Goal: Transaction & Acquisition: Purchase product/service

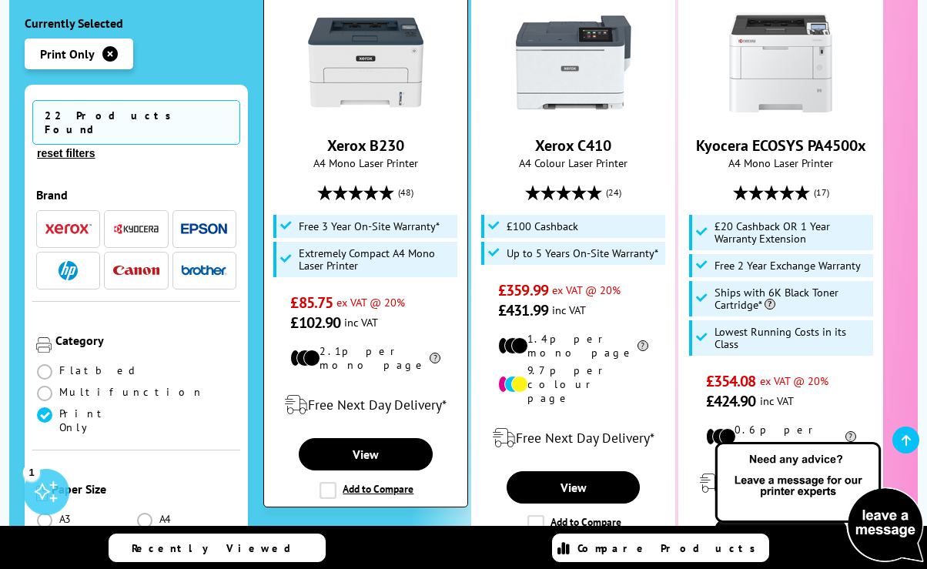
scroll to position [426, 0]
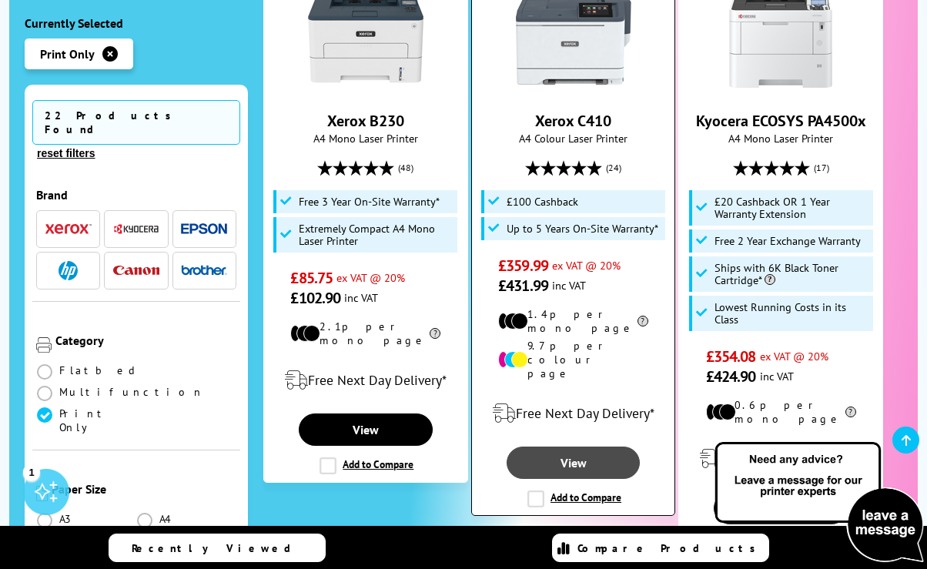
click at [558, 447] on link "View" at bounding box center [574, 463] width 134 height 32
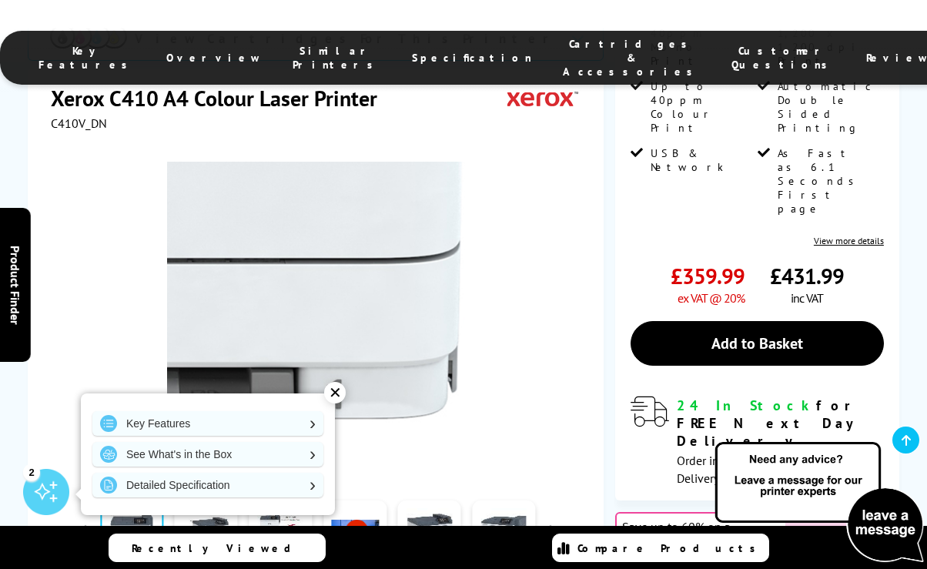
scroll to position [391, 0]
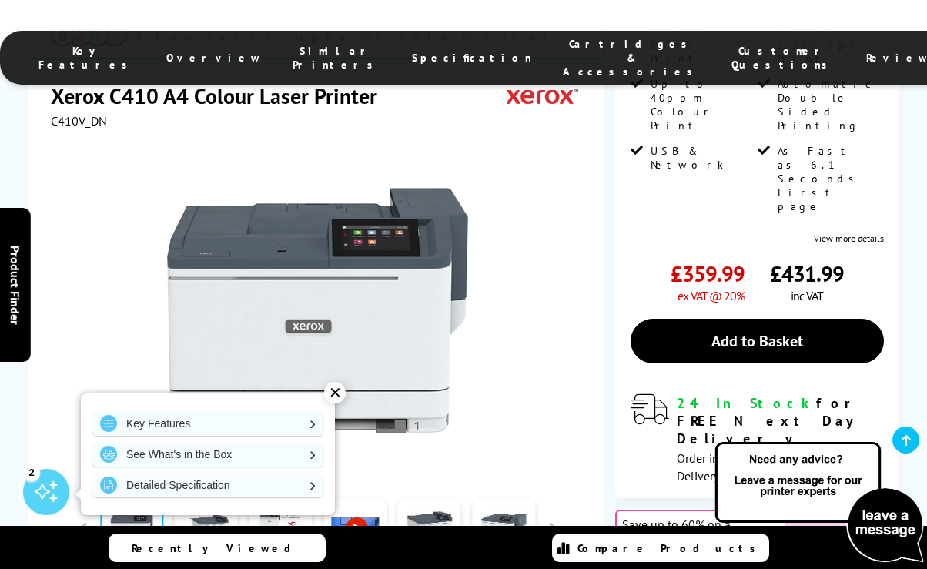
click at [337, 395] on div "✕" at bounding box center [335, 393] width 22 height 22
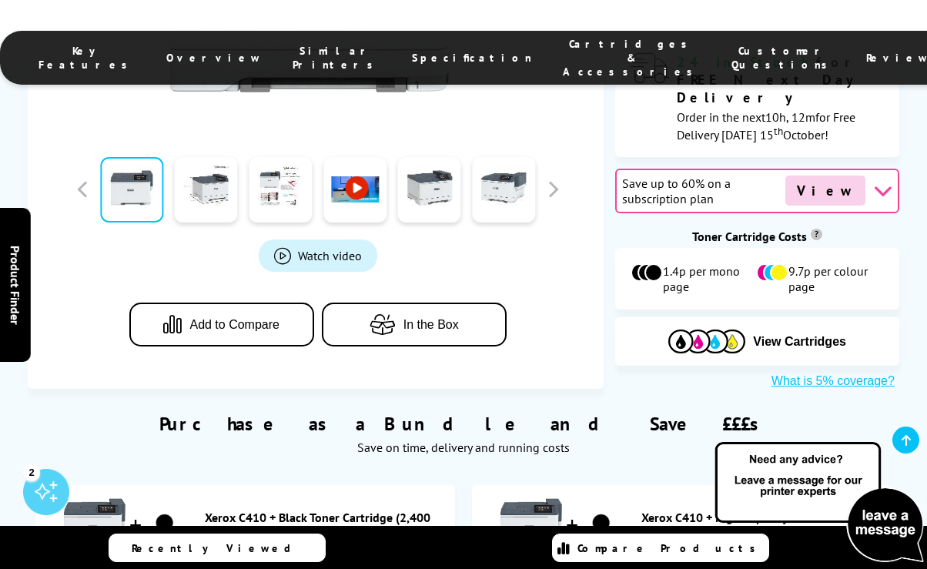
scroll to position [738, 0]
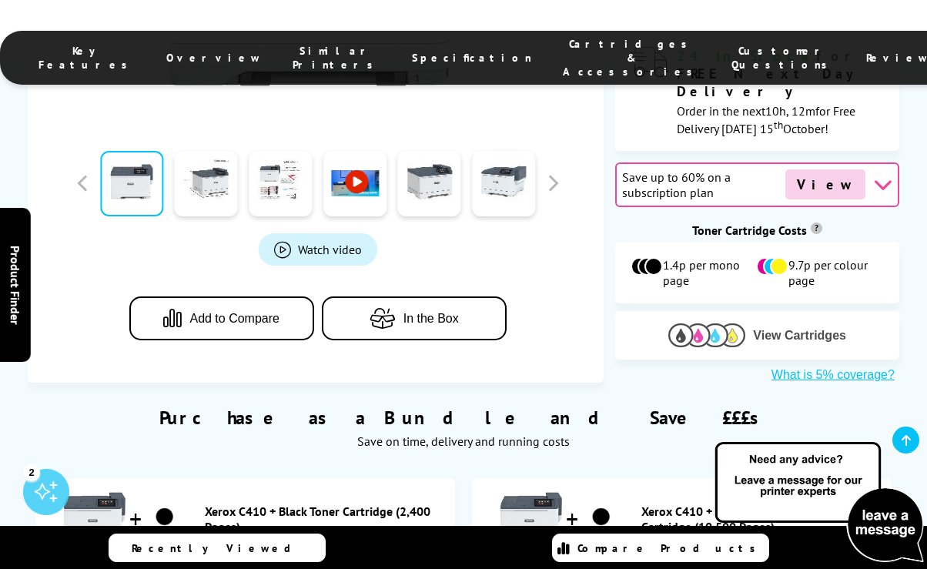
click at [785, 329] on span "View Cartridges" at bounding box center [799, 336] width 93 height 14
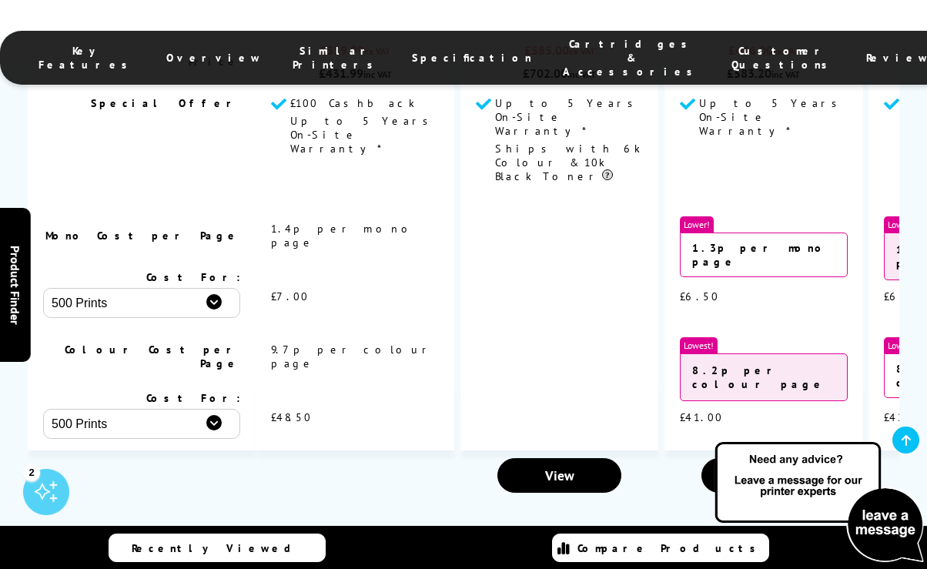
scroll to position [5475, 0]
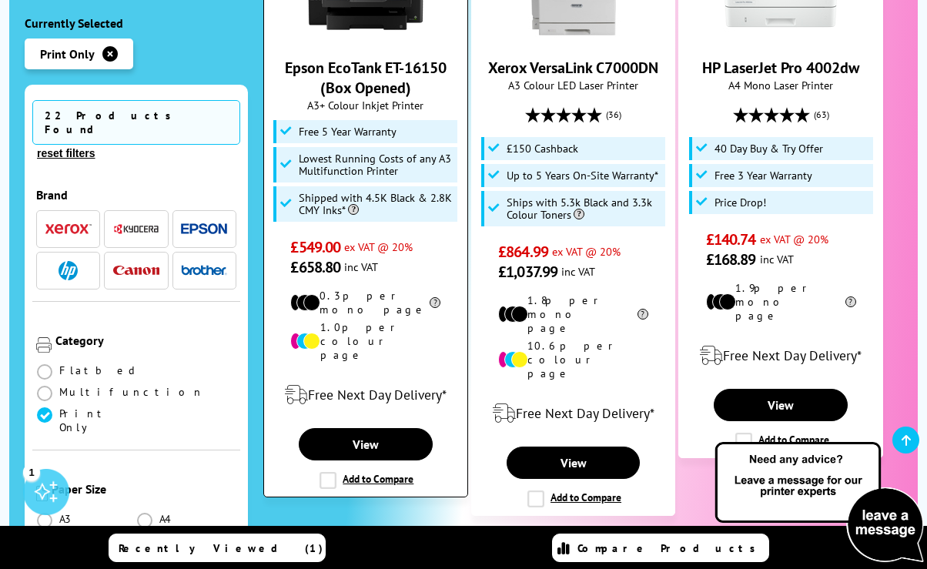
scroll to position [1140, 0]
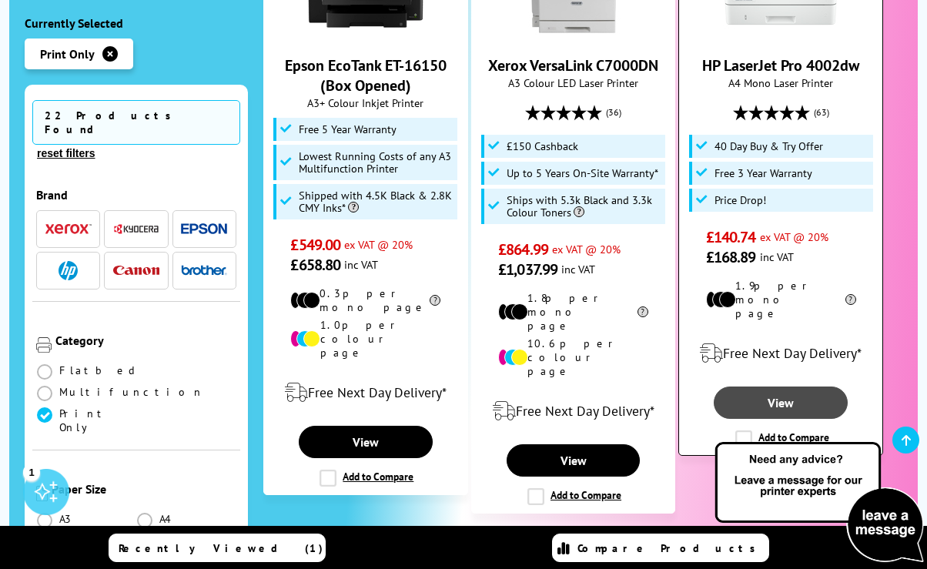
click at [789, 387] on link "View" at bounding box center [781, 403] width 134 height 32
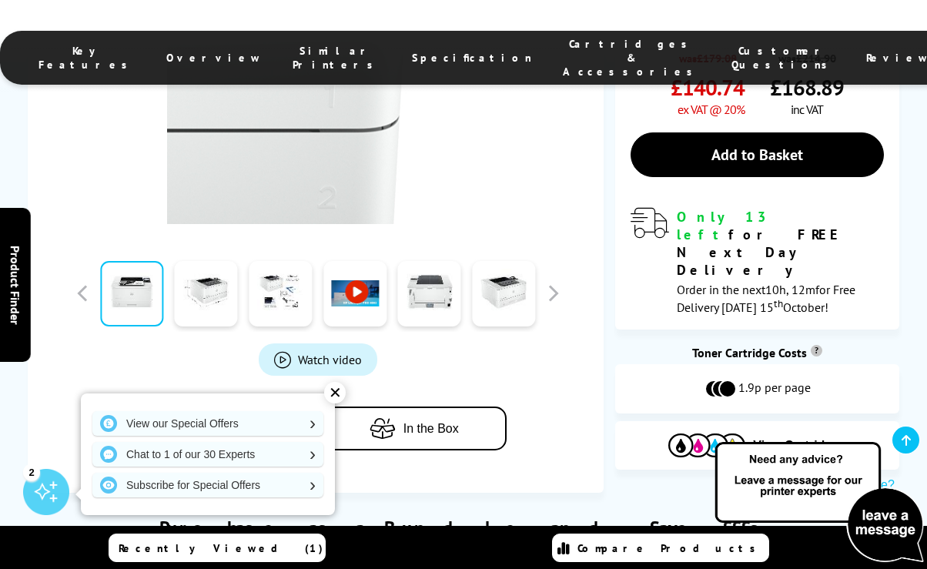
scroll to position [715, 0]
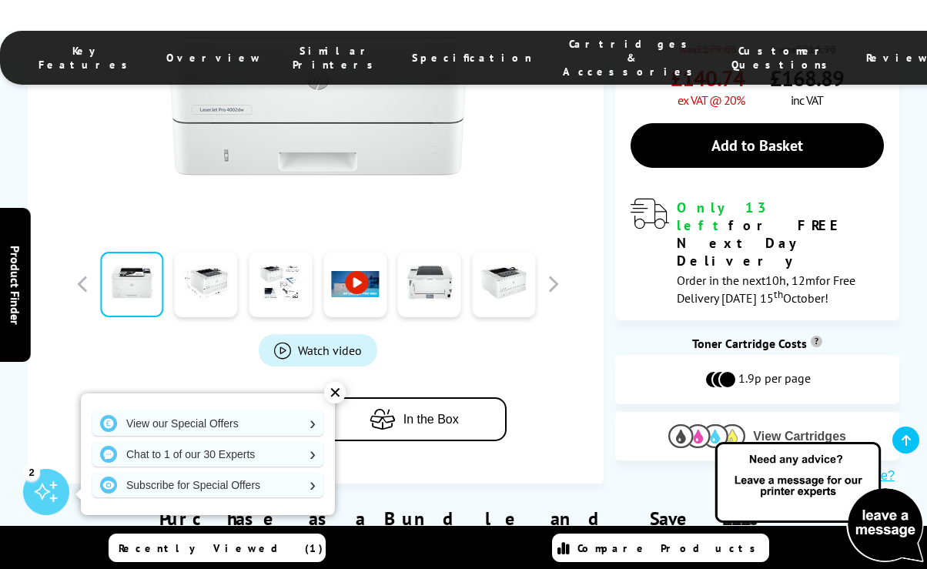
click at [736, 424] on img at bounding box center [707, 436] width 77 height 24
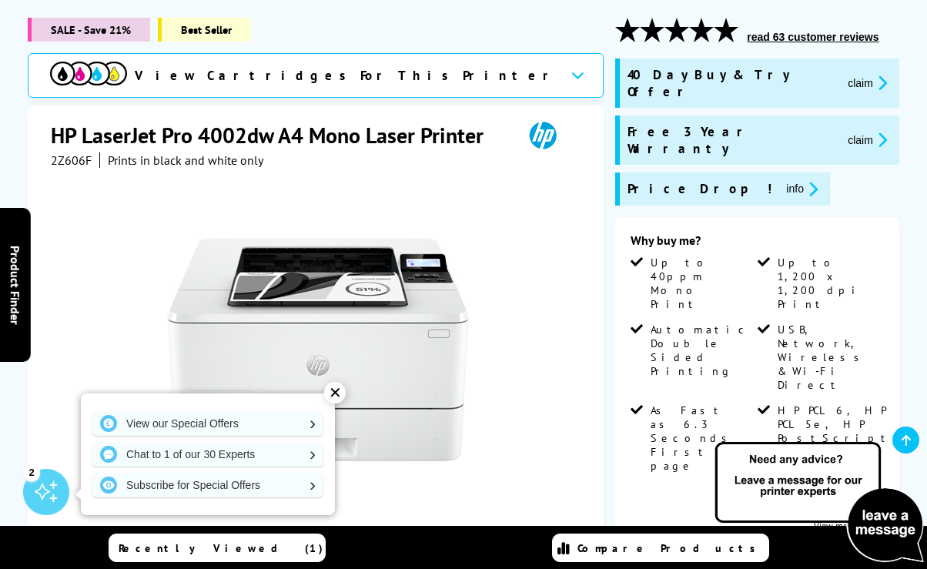
scroll to position [203, 0]
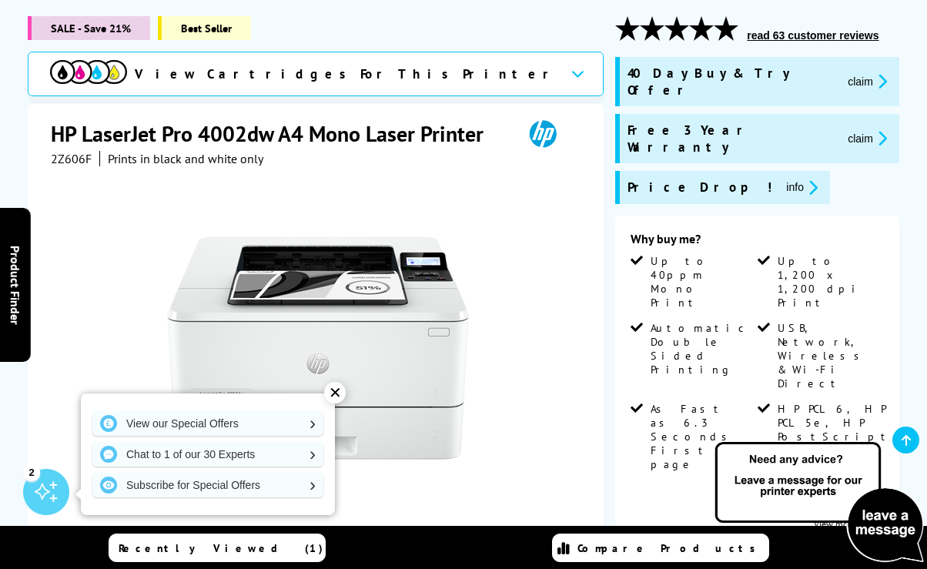
click at [333, 396] on div "✕" at bounding box center [335, 393] width 22 height 22
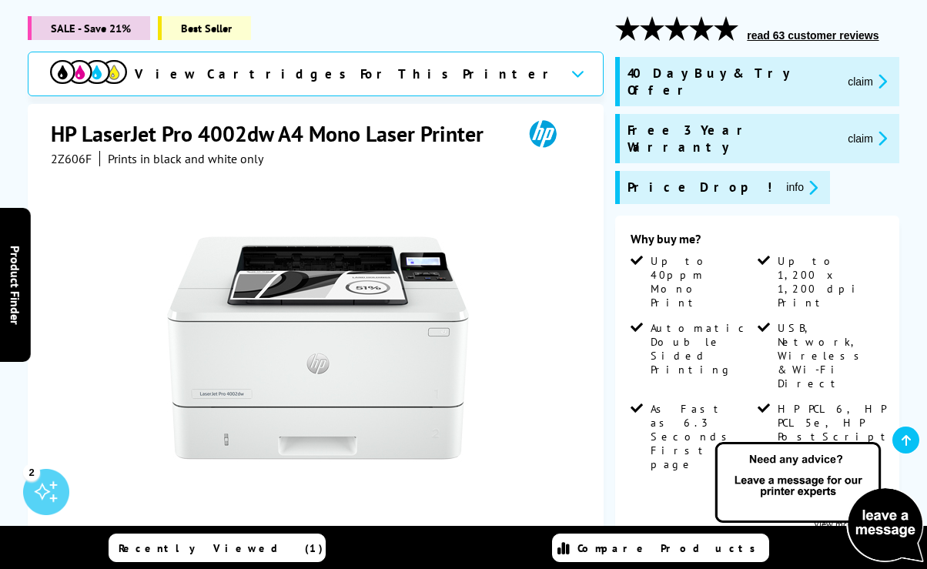
click at [815, 38] on button "read 63 customer reviews" at bounding box center [813, 35] width 141 height 14
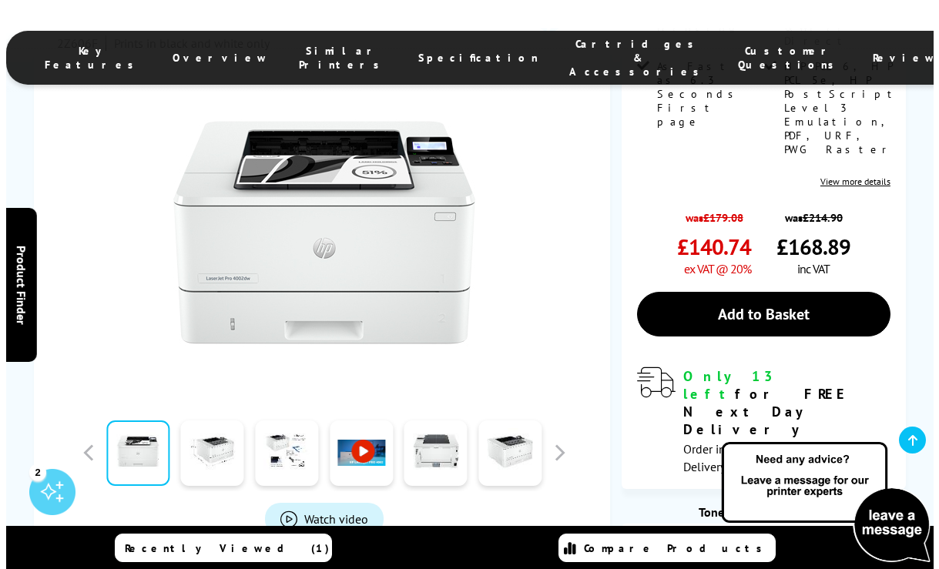
scroll to position [527, 0]
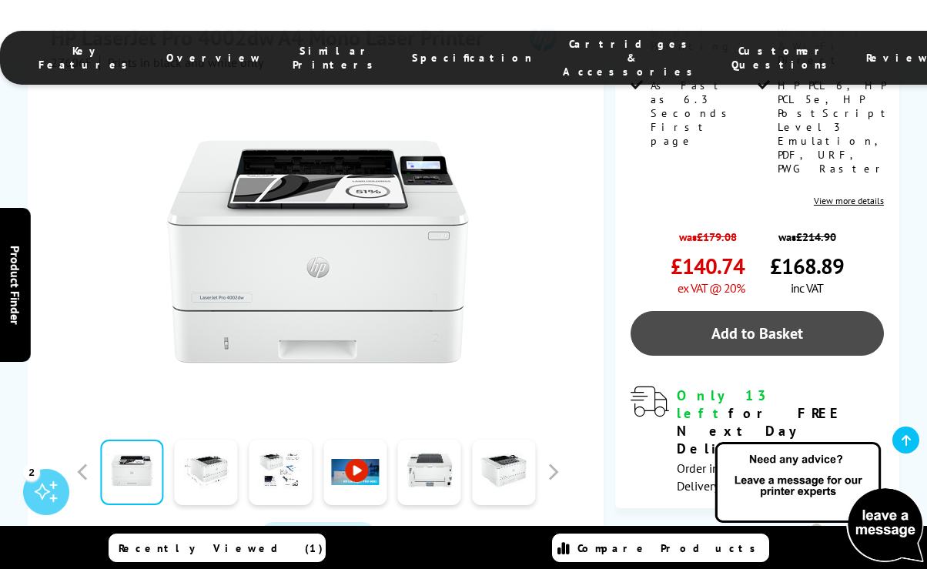
click at [726, 311] on link "Add to Basket" at bounding box center [757, 333] width 253 height 45
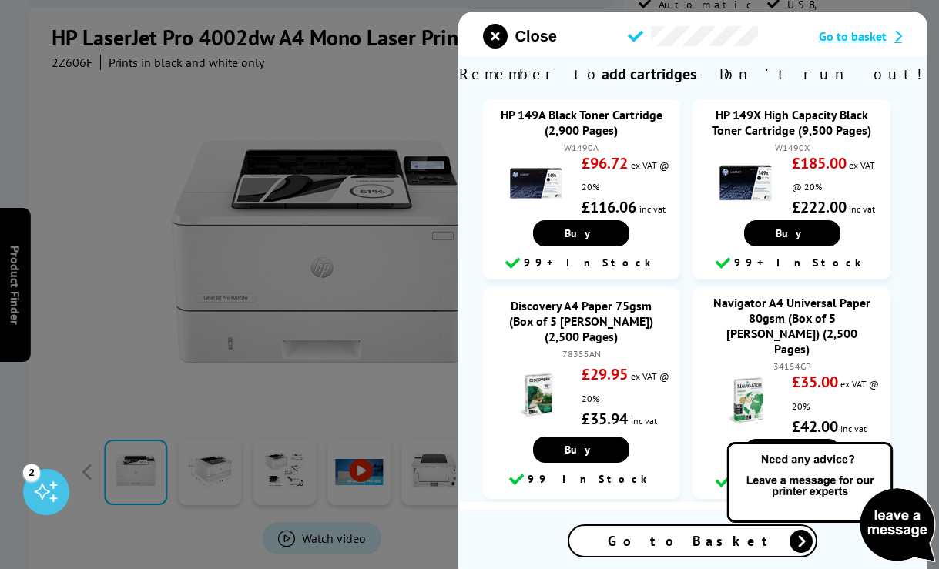
scroll to position [0, 0]
click at [766, 230] on link "Buy" at bounding box center [791, 233] width 96 height 26
click at [849, 37] on span "Go to basket" at bounding box center [853, 35] width 68 height 15
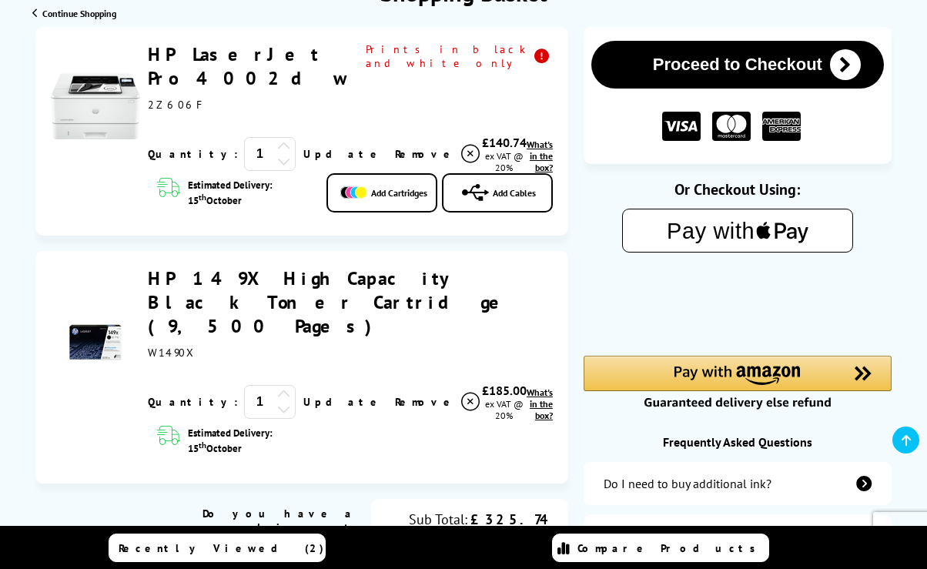
scroll to position [211, 0]
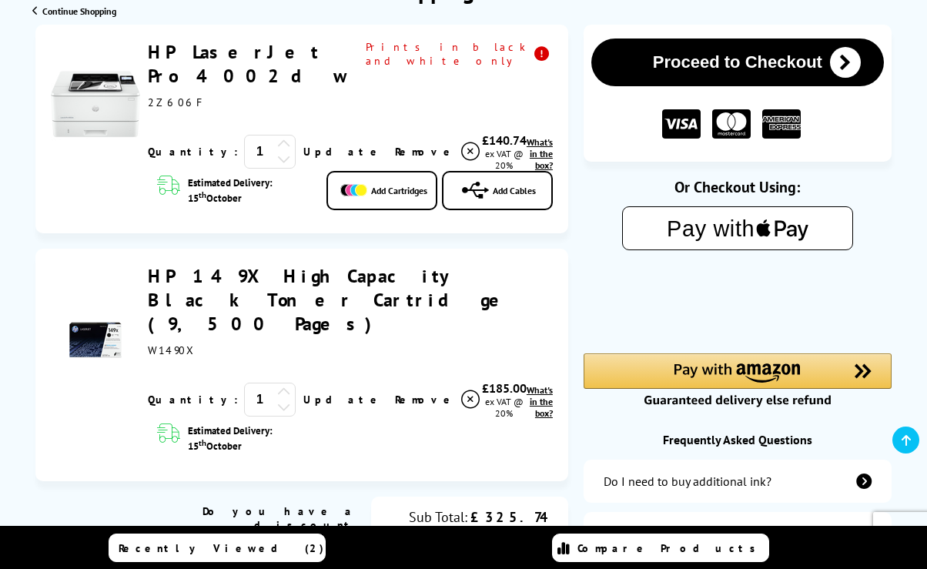
click at [538, 136] on span "What's in the box?" at bounding box center [540, 153] width 26 height 35
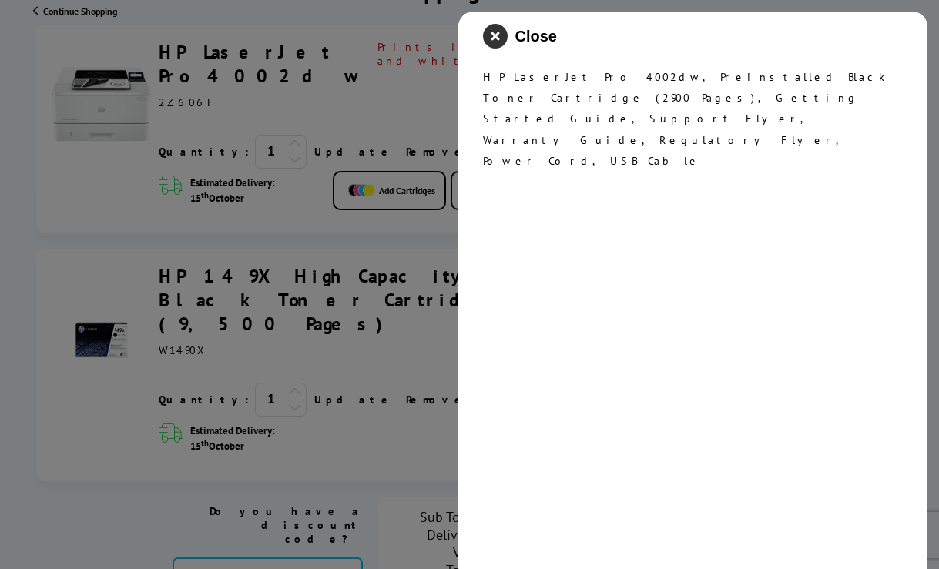
click at [496, 44] on icon "close modal" at bounding box center [495, 36] width 25 height 25
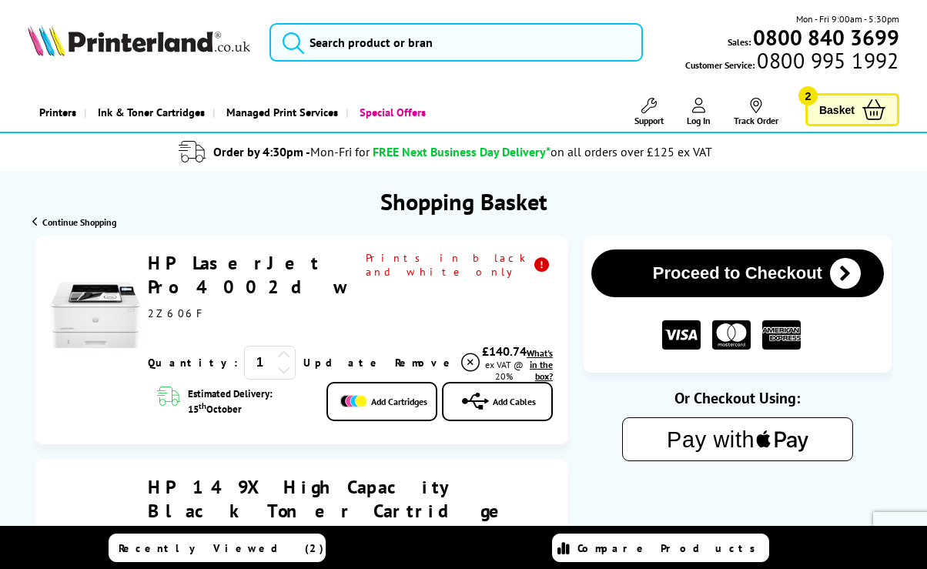
scroll to position [0, 0]
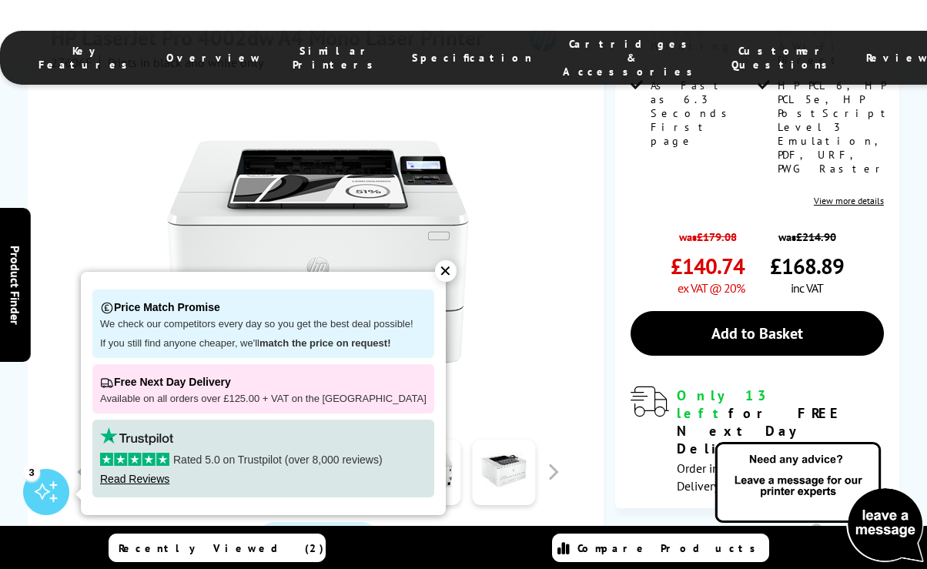
click at [435, 274] on div "✕" at bounding box center [446, 271] width 22 height 22
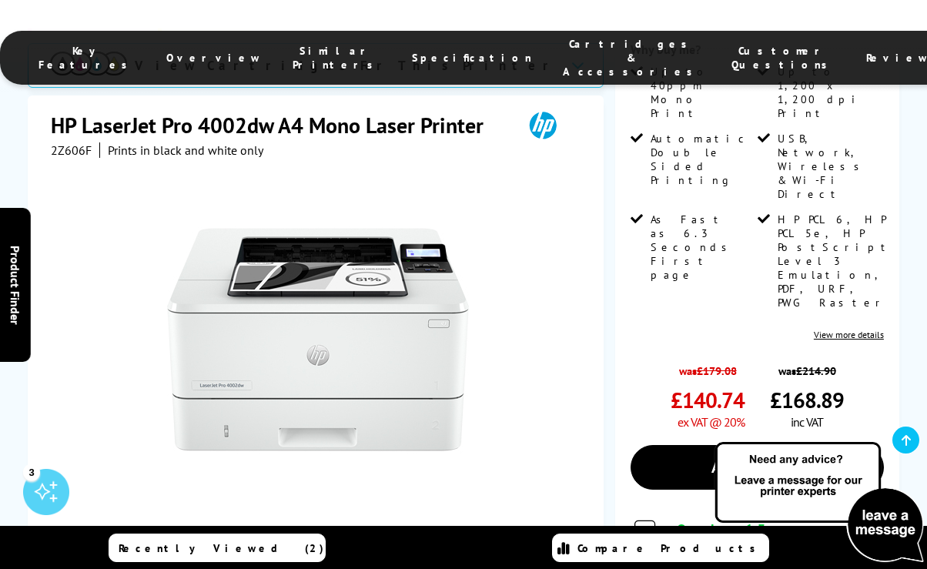
scroll to position [376, 0]
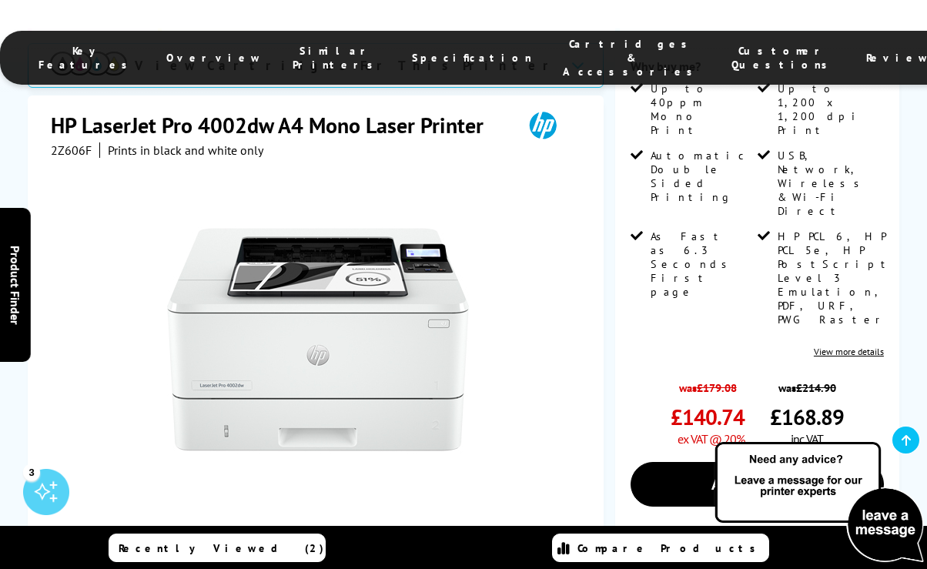
click at [291, 528] on link at bounding box center [280, 560] width 63 height 65
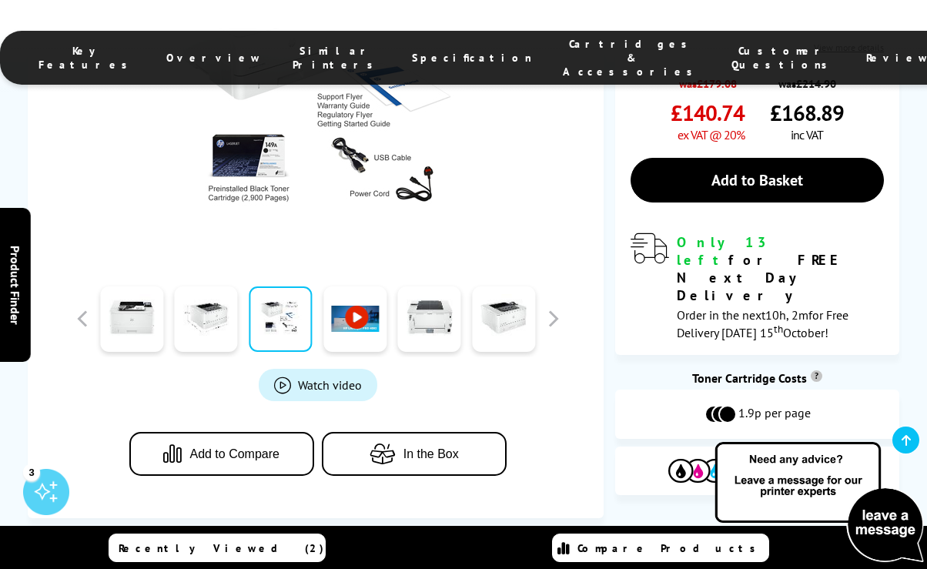
scroll to position [685, 0]
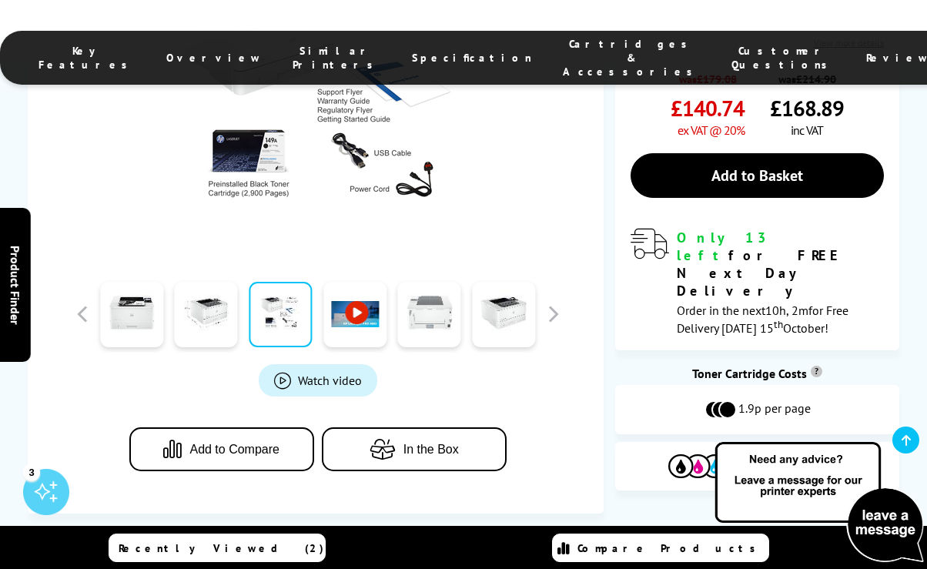
click at [435, 282] on link at bounding box center [429, 314] width 63 height 65
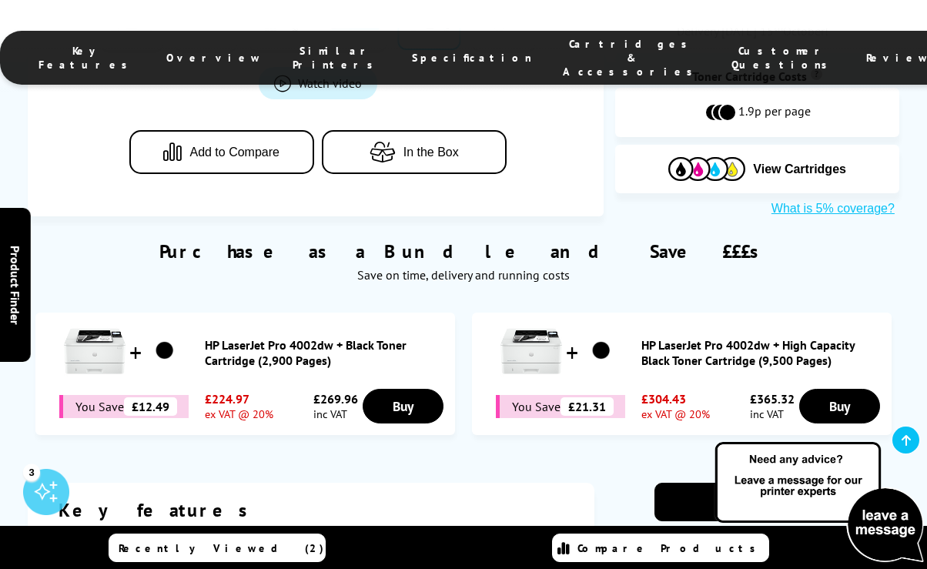
scroll to position [983, 0]
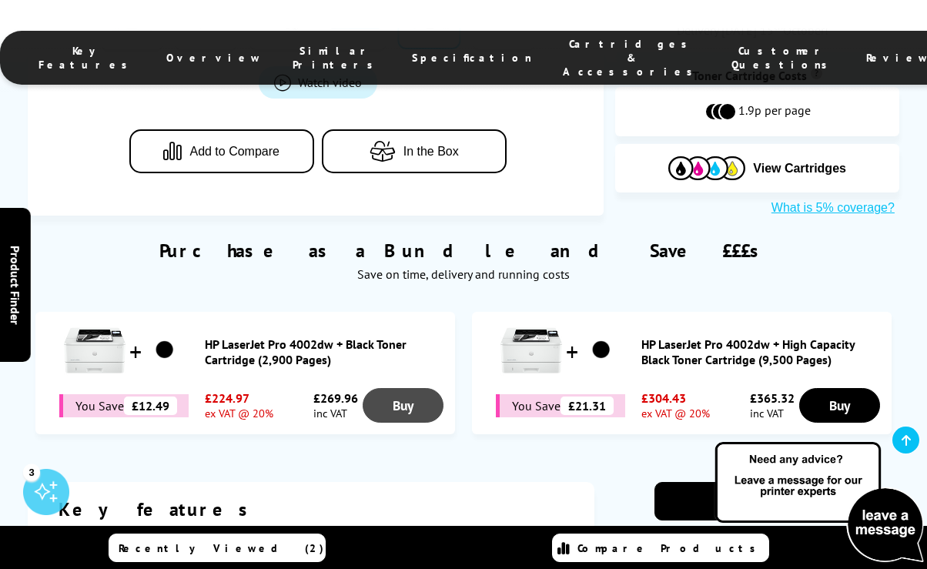
click at [396, 388] on link "Buy" at bounding box center [403, 405] width 81 height 35
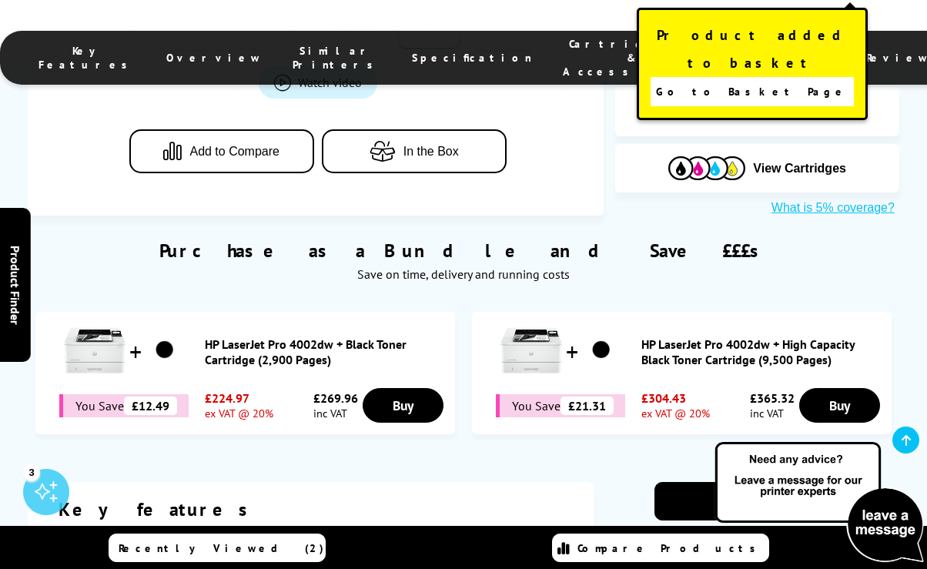
click at [748, 81] on span "Go to Basket Page" at bounding box center [752, 92] width 192 height 22
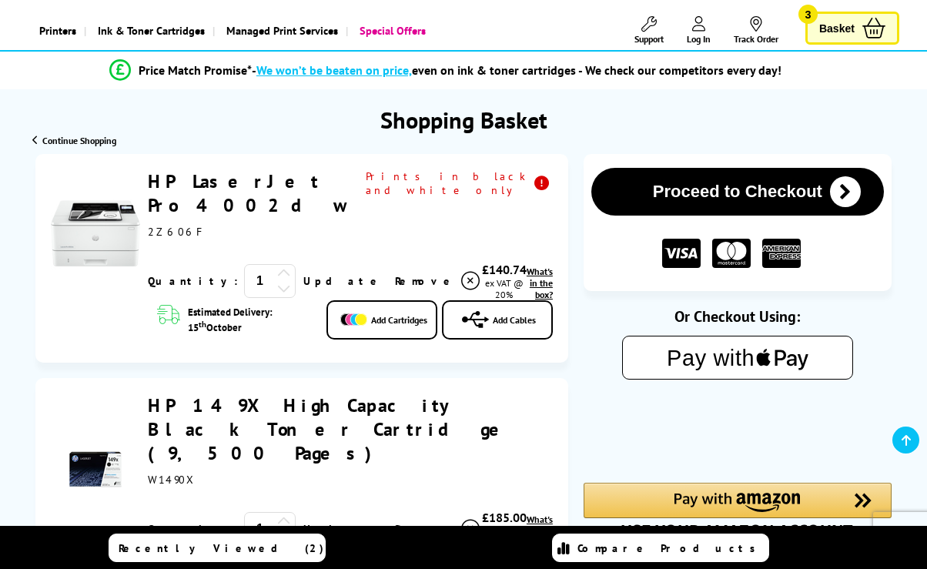
scroll to position [80, 0]
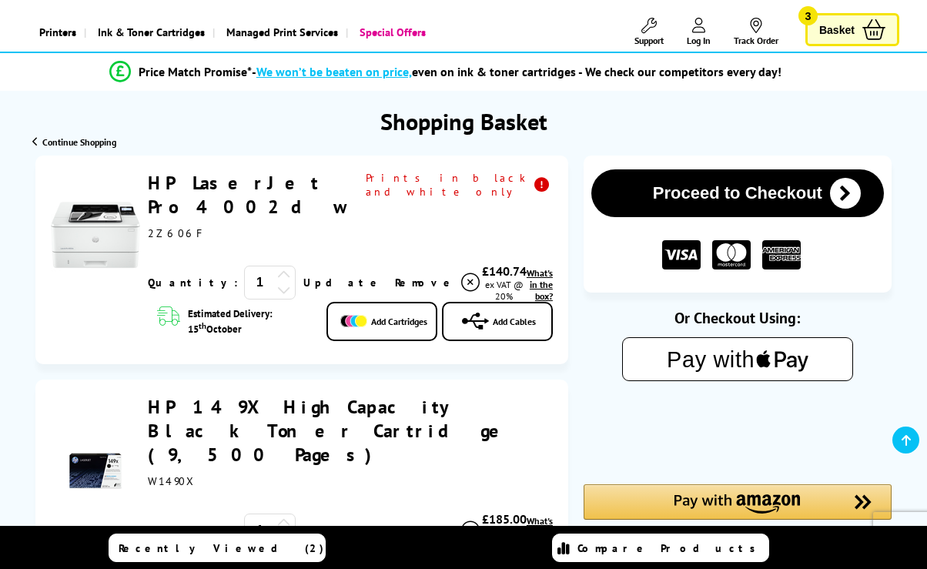
click at [461, 273] on icon at bounding box center [470, 282] width 18 height 18
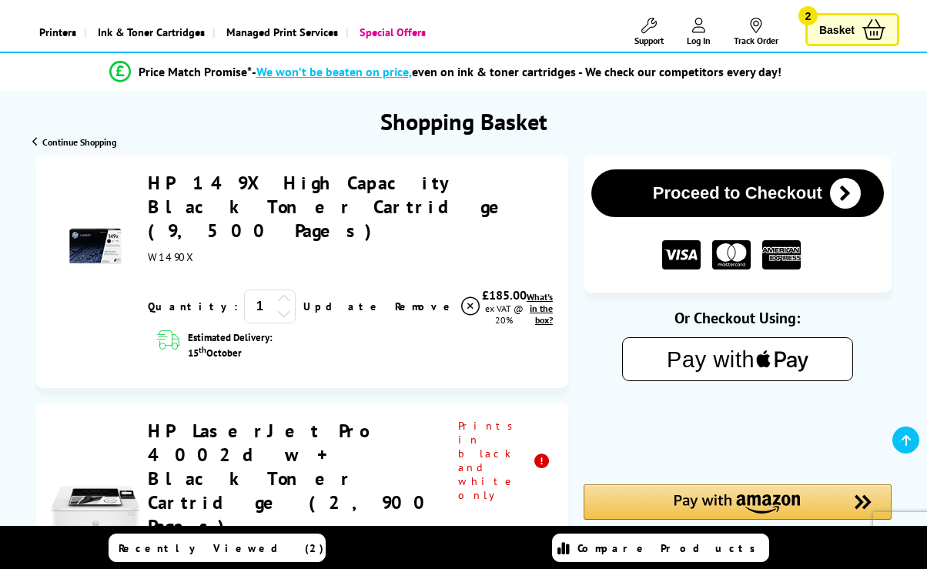
click at [461, 297] on icon at bounding box center [470, 306] width 18 height 18
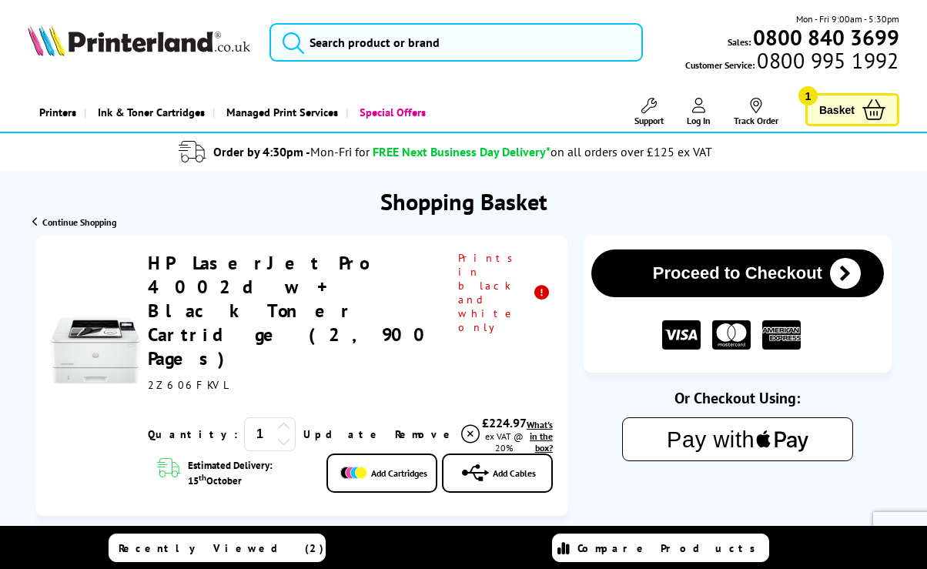
scroll to position [0, 0]
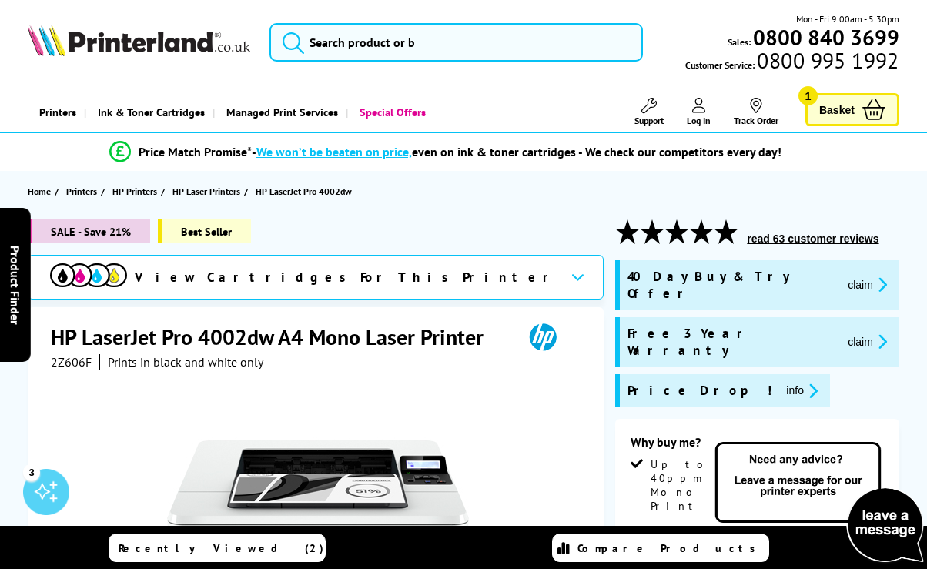
click at [836, 109] on span "Basket" at bounding box center [837, 109] width 35 height 21
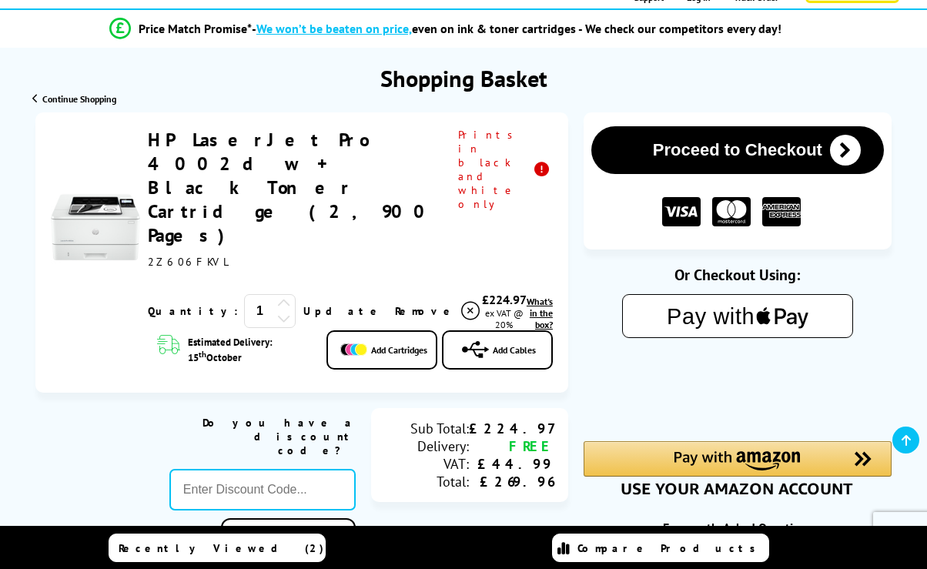
scroll to position [119, 0]
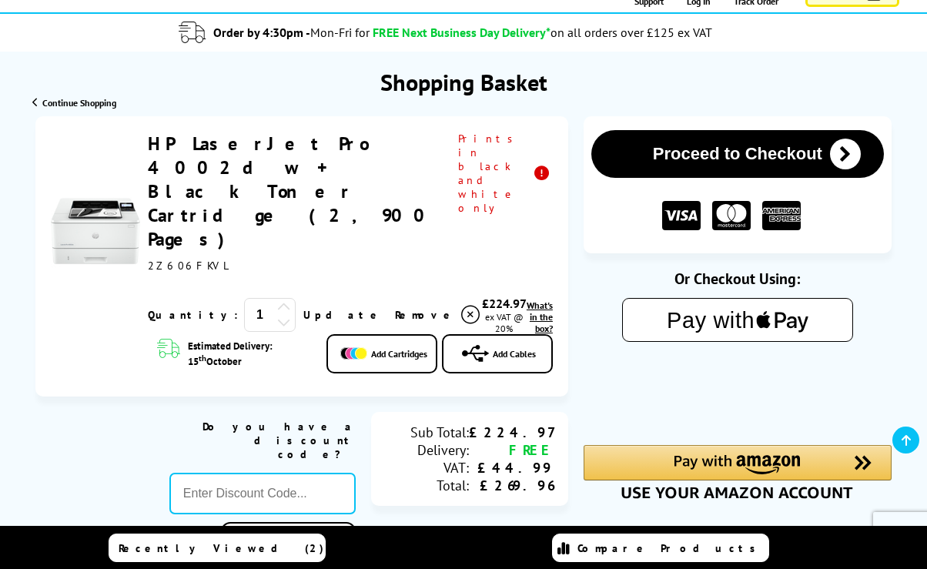
click at [716, 155] on button "Proceed to Checkout" at bounding box center [738, 154] width 293 height 48
click at [501, 348] on span "Add Cables" at bounding box center [514, 354] width 43 height 12
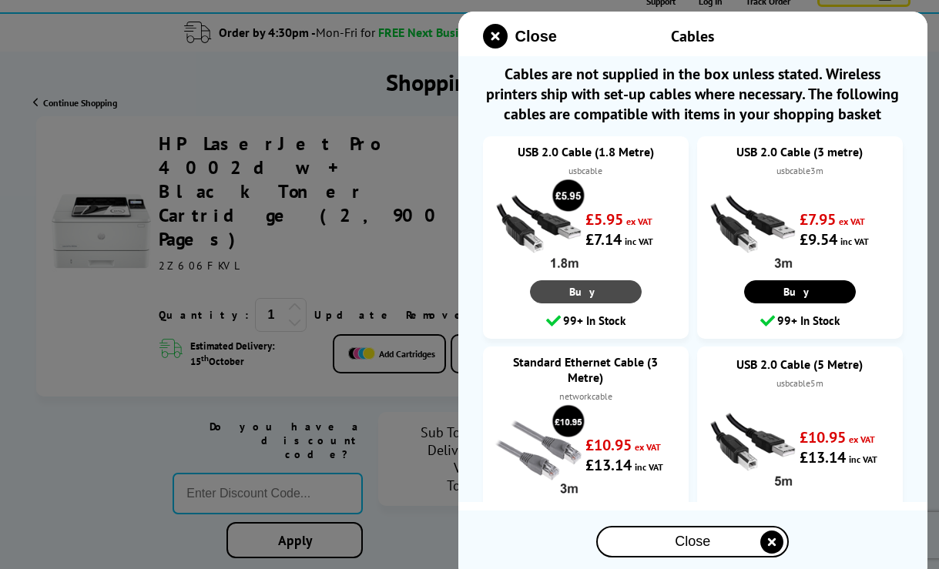
click at [596, 303] on link "Buy" at bounding box center [586, 291] width 112 height 23
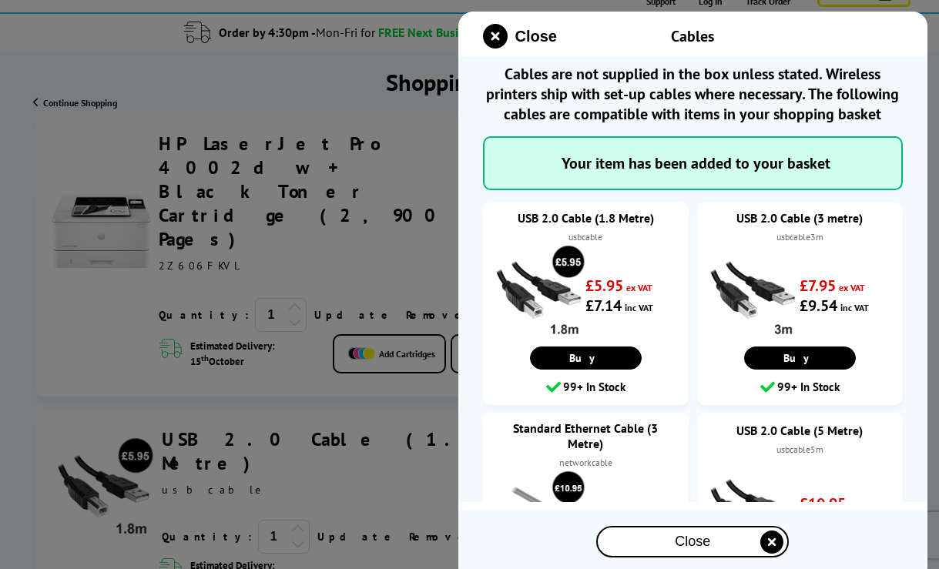
click at [660, 539] on div "Close" at bounding box center [692, 542] width 189 height 28
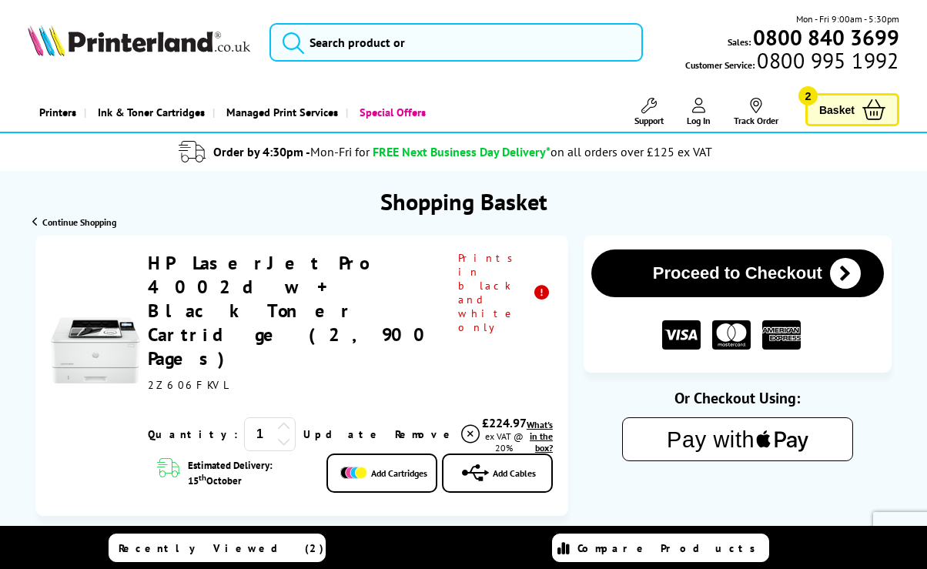
click at [714, 283] on button "Proceed to Checkout" at bounding box center [738, 274] width 293 height 48
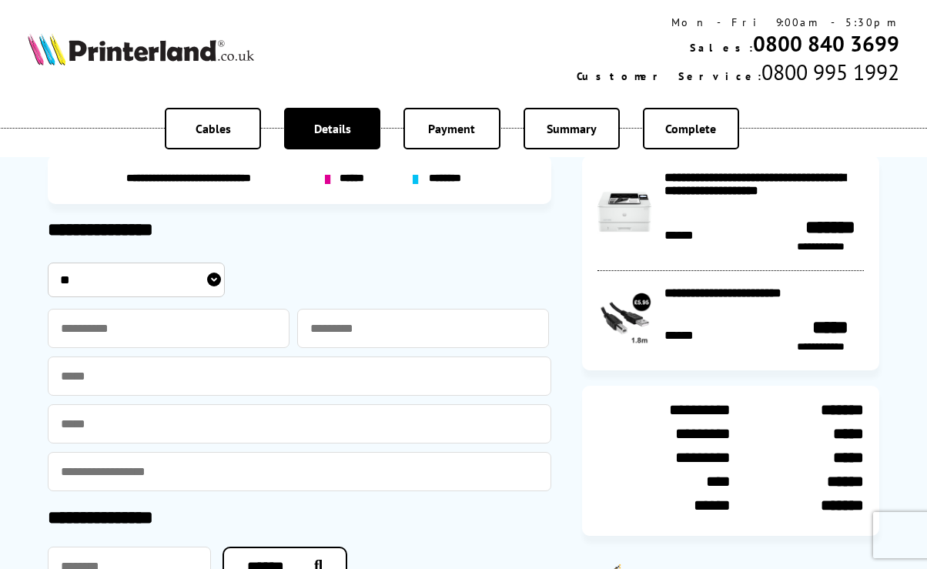
scroll to position [39, 0]
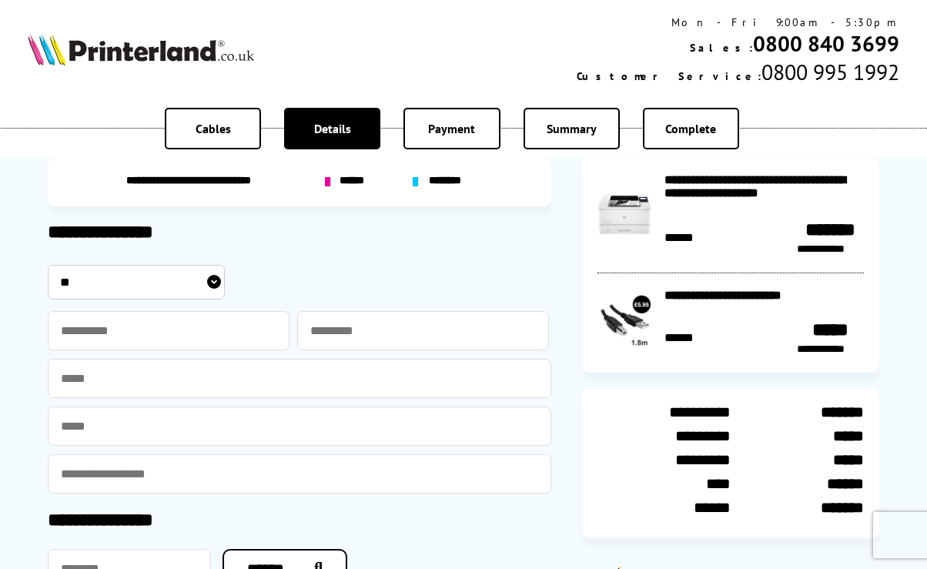
select select "***"
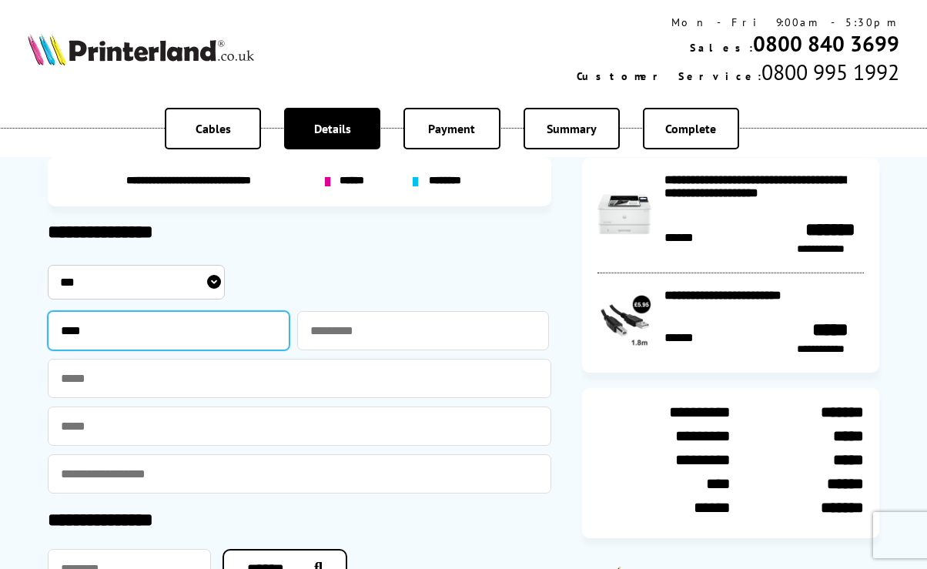
type input "****"
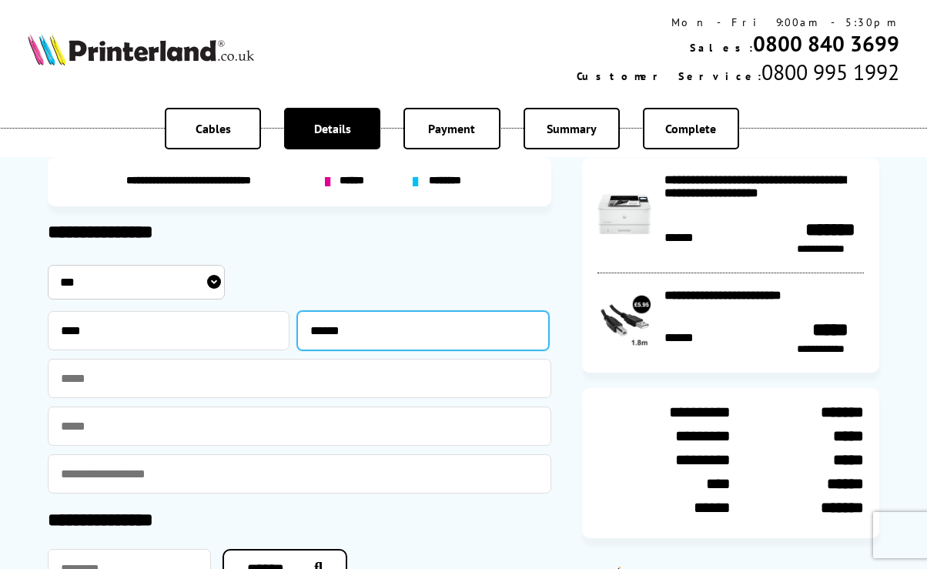
type input "******"
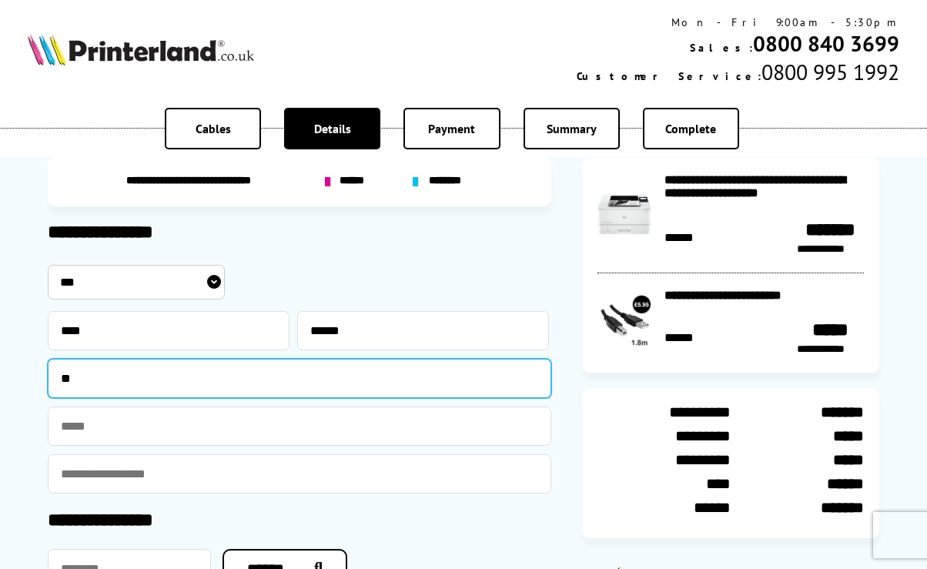
type input "*"
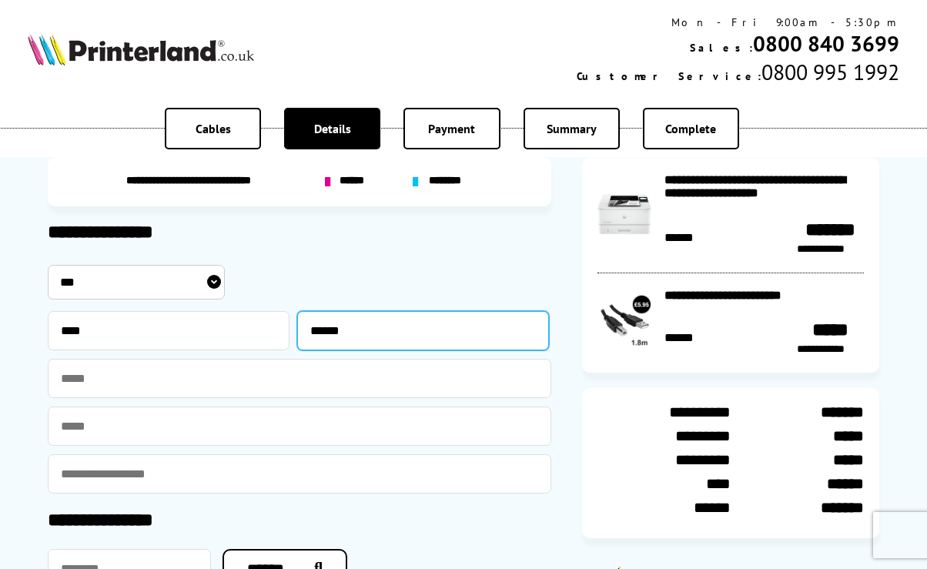
drag, startPoint x: 386, startPoint y: 336, endPoint x: 307, endPoint y: 333, distance: 78.6
click at [307, 333] on input "******" at bounding box center [423, 330] width 252 height 39
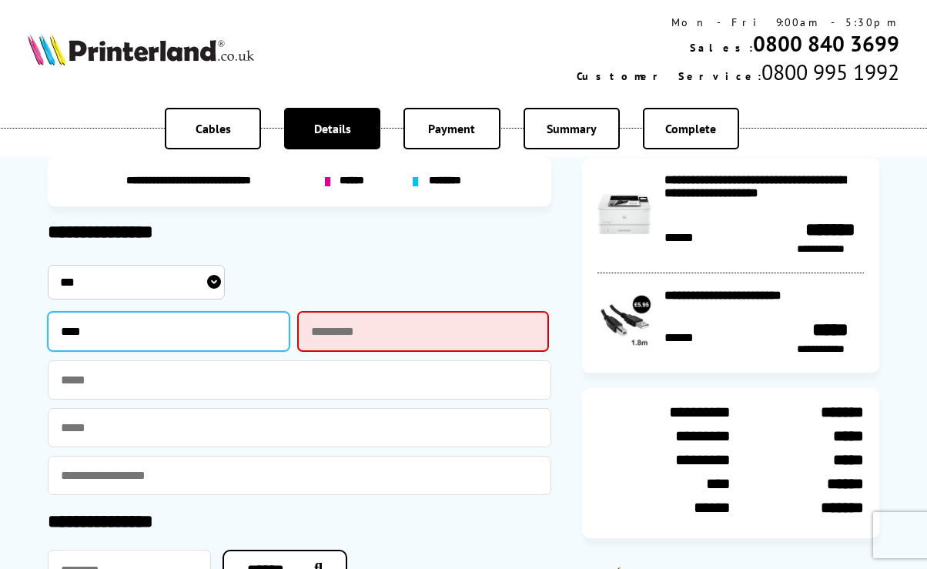
drag, startPoint x: 114, startPoint y: 335, endPoint x: 38, endPoint y: 330, distance: 76.4
click at [38, 330] on div "**********" at bounding box center [463, 423] width 927 height 924
drag, startPoint x: 98, startPoint y: 333, endPoint x: 45, endPoint y: 331, distance: 53.2
click at [45, 331] on div "**********" at bounding box center [463, 422] width 847 height 893
select select "**"
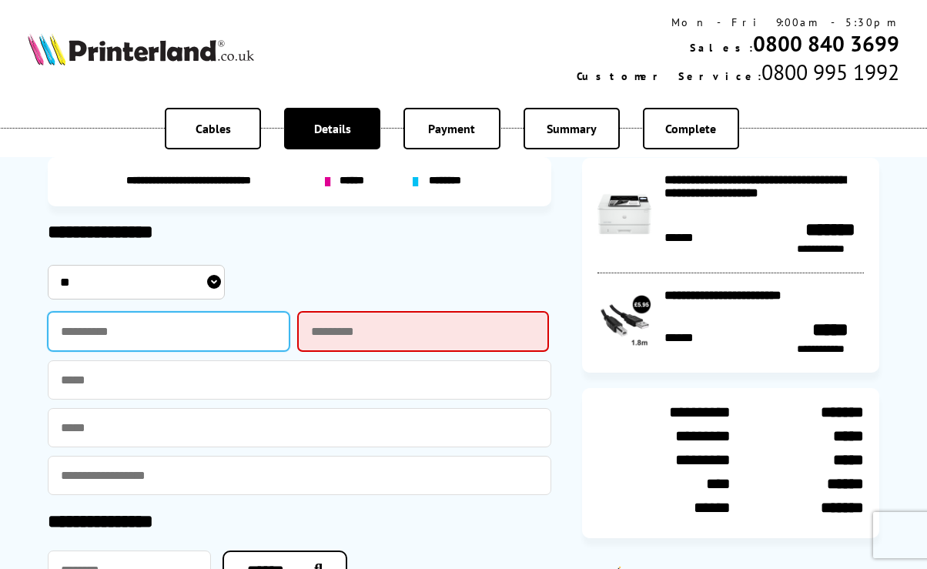
click at [166, 333] on input "text" at bounding box center [169, 331] width 242 height 39
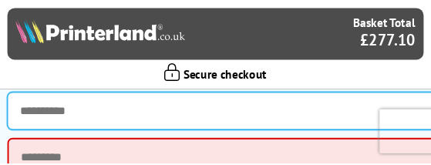
scroll to position [182, 0]
